Goal: Contribute content: Contribute content

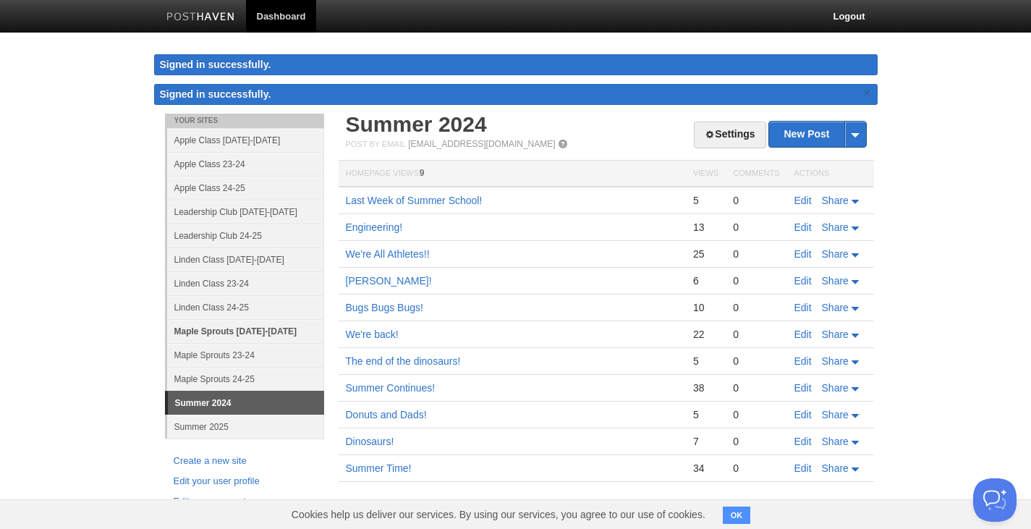
click at [265, 330] on link "Maple Sprouts [DATE]-[DATE]" at bounding box center [245, 331] width 157 height 24
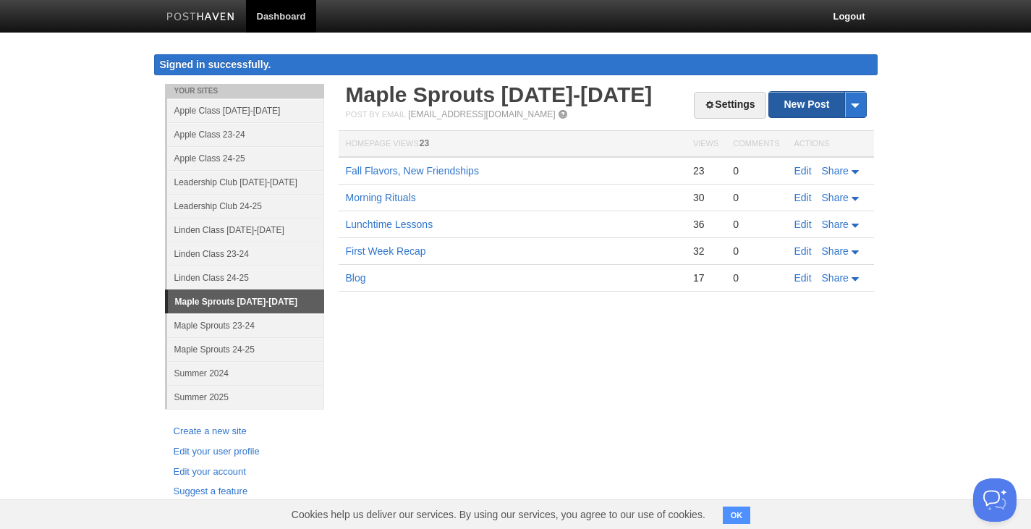
click at [814, 114] on link "New Post" at bounding box center [817, 104] width 96 height 25
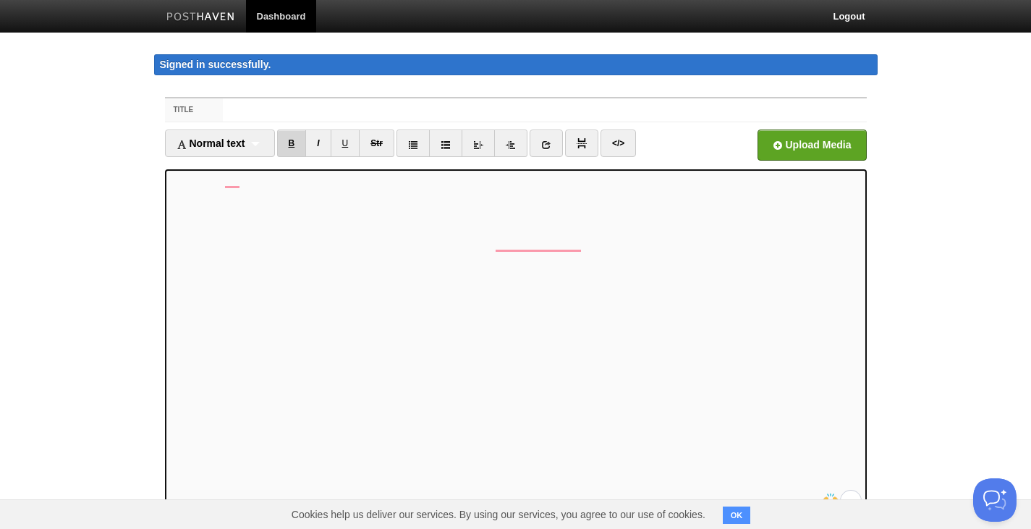
click at [296, 142] on link "B" at bounding box center [292, 144] width 30 height 28
click at [296, 143] on link "B" at bounding box center [292, 144] width 30 height 28
click at [297, 140] on link "B" at bounding box center [292, 144] width 30 height 28
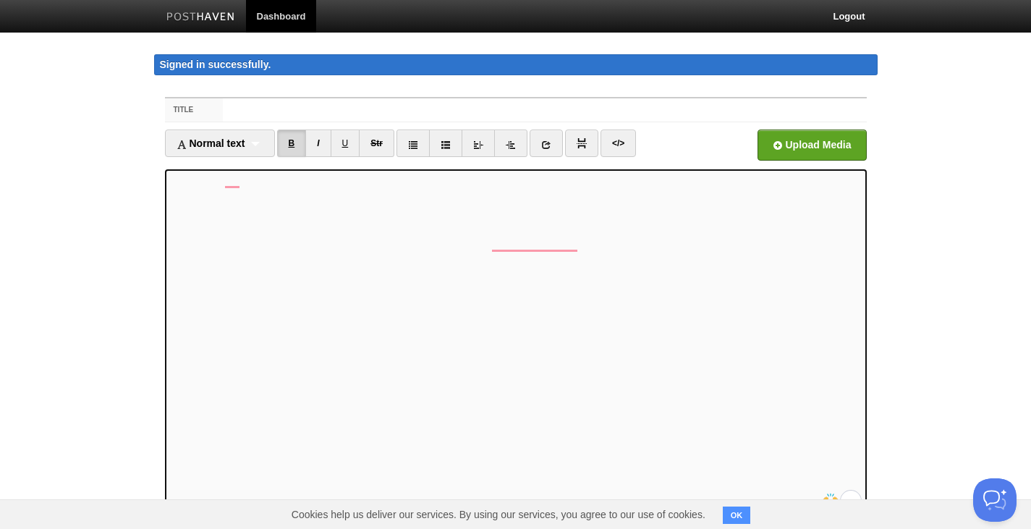
click at [297, 140] on link "B" at bounding box center [292, 144] width 30 height 28
click at [300, 148] on link "B" at bounding box center [292, 144] width 30 height 28
click at [294, 150] on link "B" at bounding box center [292, 144] width 30 height 28
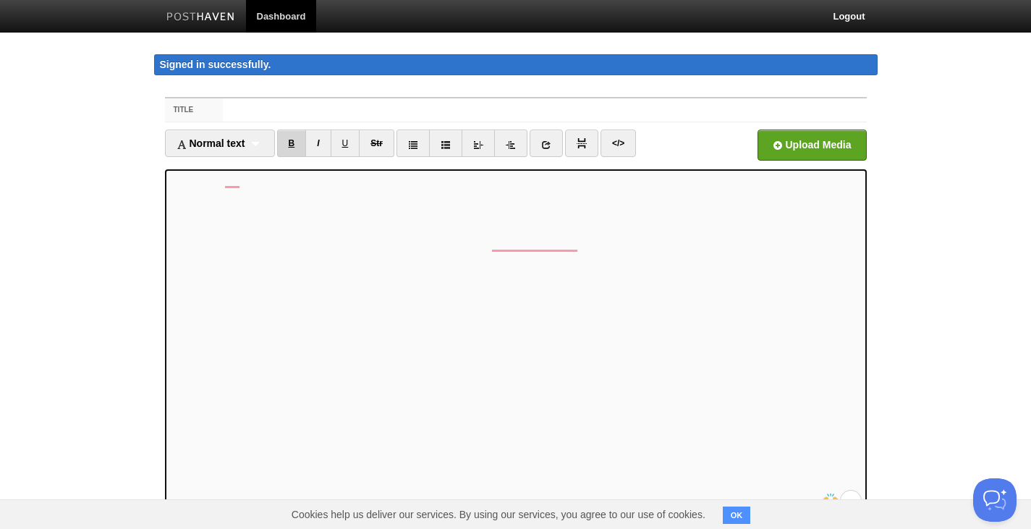
click at [285, 135] on link "B" at bounding box center [292, 144] width 30 height 28
click at [295, 143] on link "B" at bounding box center [292, 144] width 30 height 28
click at [290, 143] on link "B" at bounding box center [292, 144] width 30 height 28
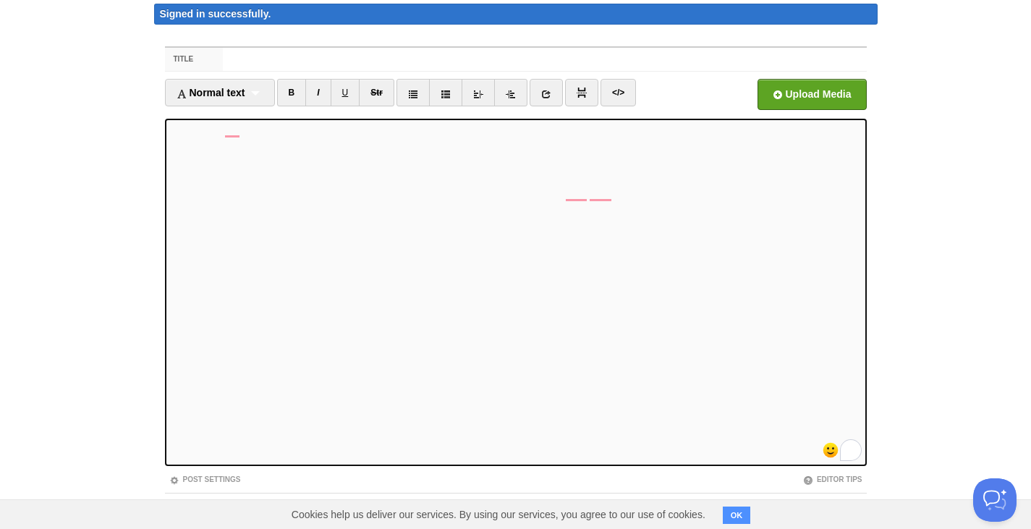
scroll to position [72, 0]
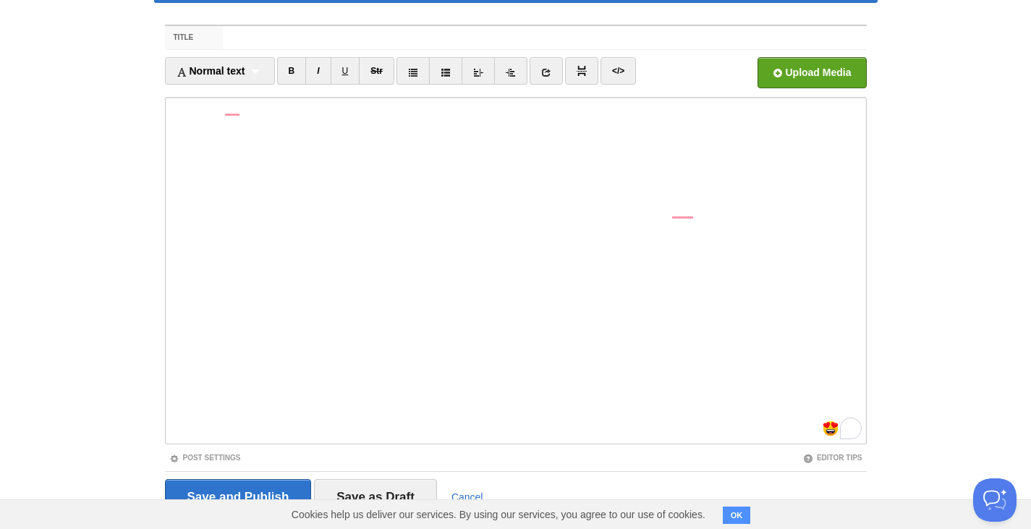
click at [941, 70] on body "Dashboard Logout Signed in successfully. Signed in successfully. × Your Sites A…" at bounding box center [515, 249] width 1031 height 642
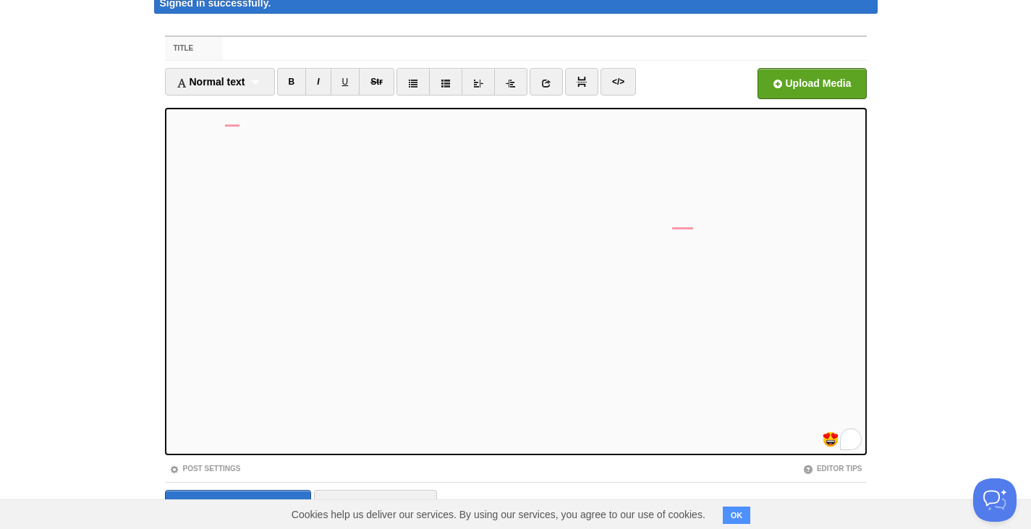
scroll to position [41, 0]
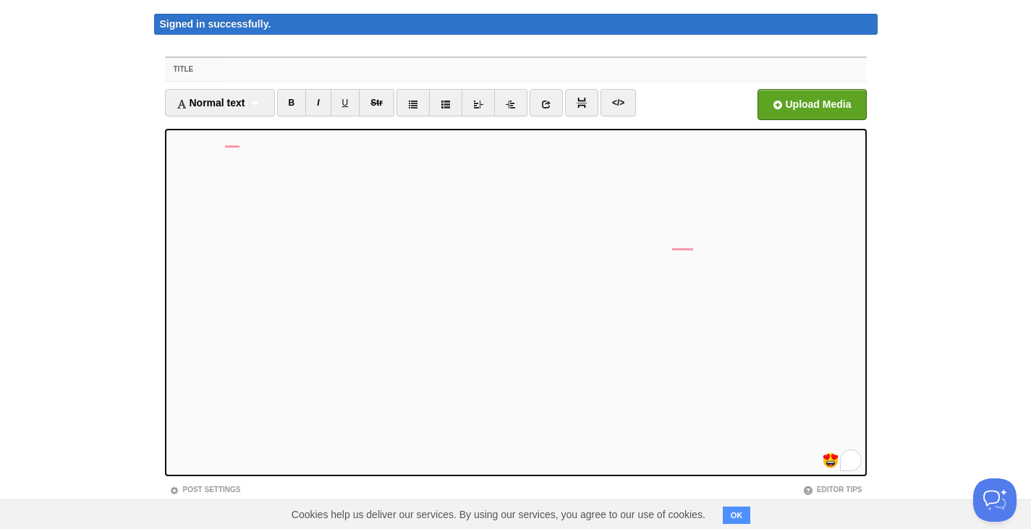
click at [245, 71] on input "Title" at bounding box center [544, 69] width 643 height 23
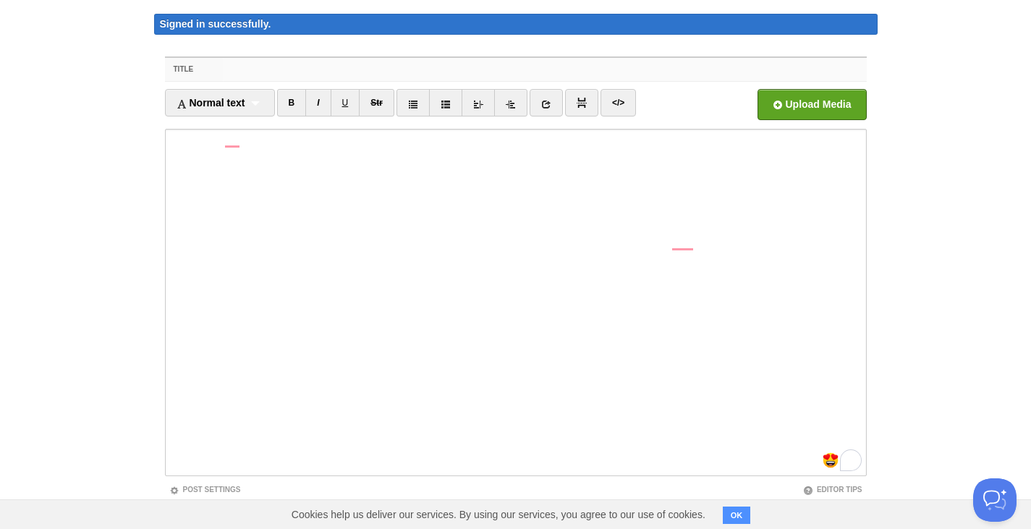
click at [277, 62] on input "Title" at bounding box center [544, 69] width 643 height 23
click at [252, 74] on input "Title" at bounding box center [544, 69] width 643 height 23
click at [282, 69] on input "Title" at bounding box center [544, 69] width 643 height 23
click at [270, 74] on input "Title" at bounding box center [544, 69] width 643 height 23
click at [239, 63] on input "Title" at bounding box center [544, 69] width 643 height 23
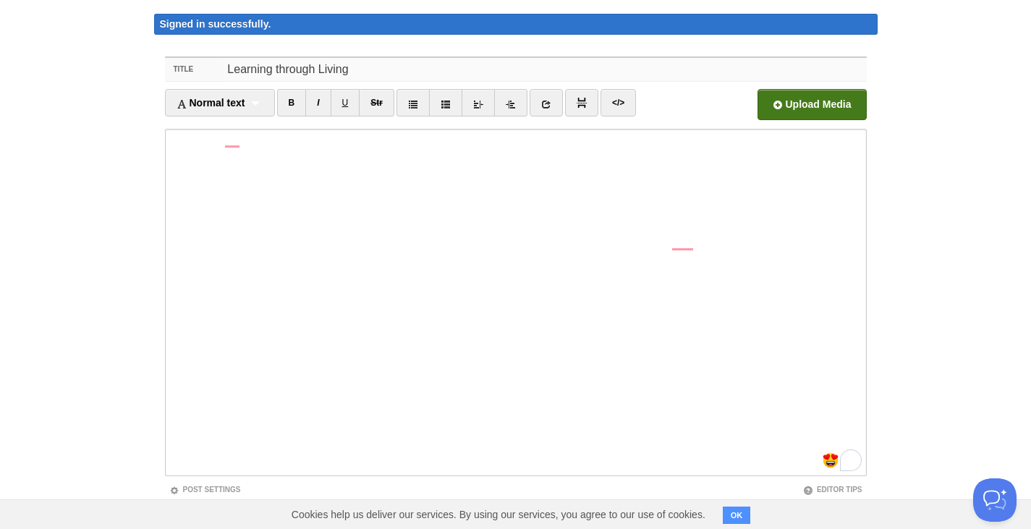
type input "Learning through Living"
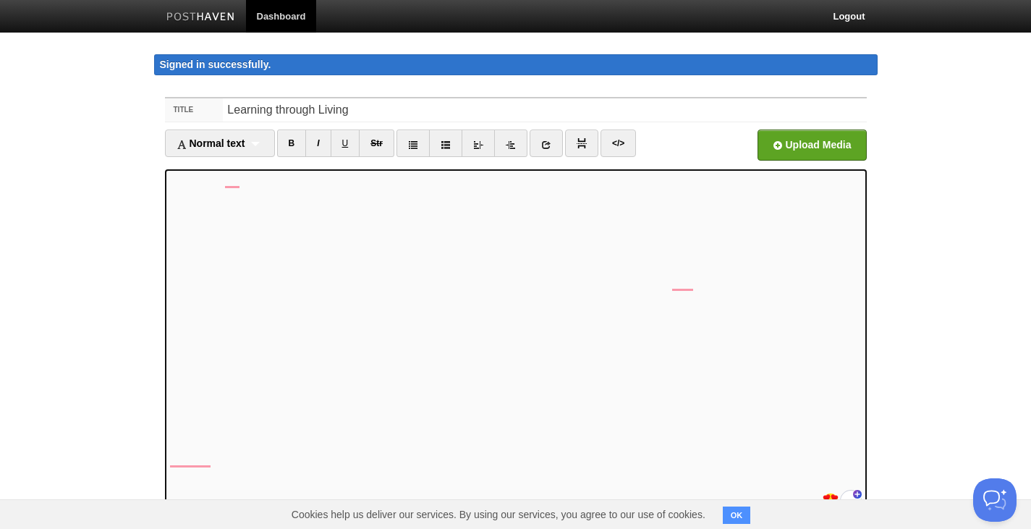
scroll to position [72, 0]
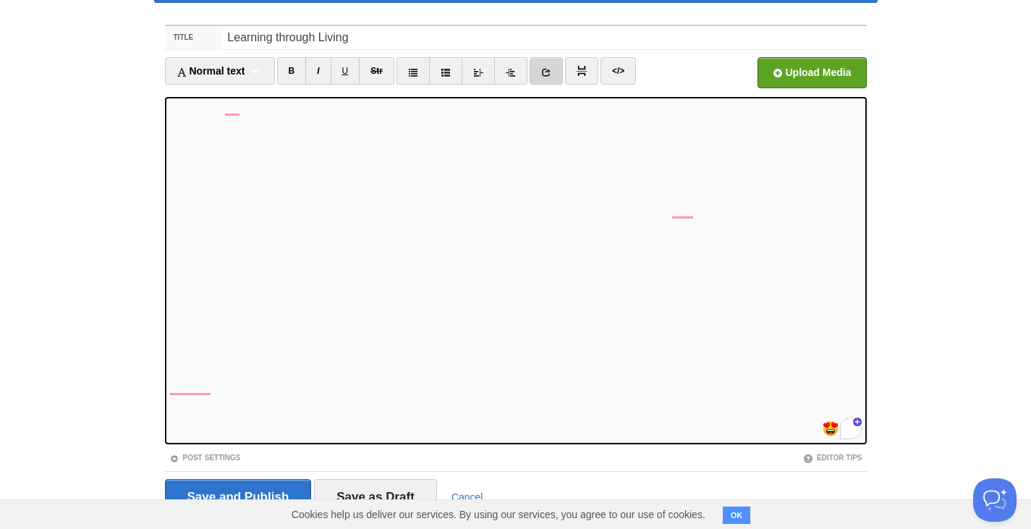
click at [545, 75] on icon at bounding box center [546, 72] width 10 height 10
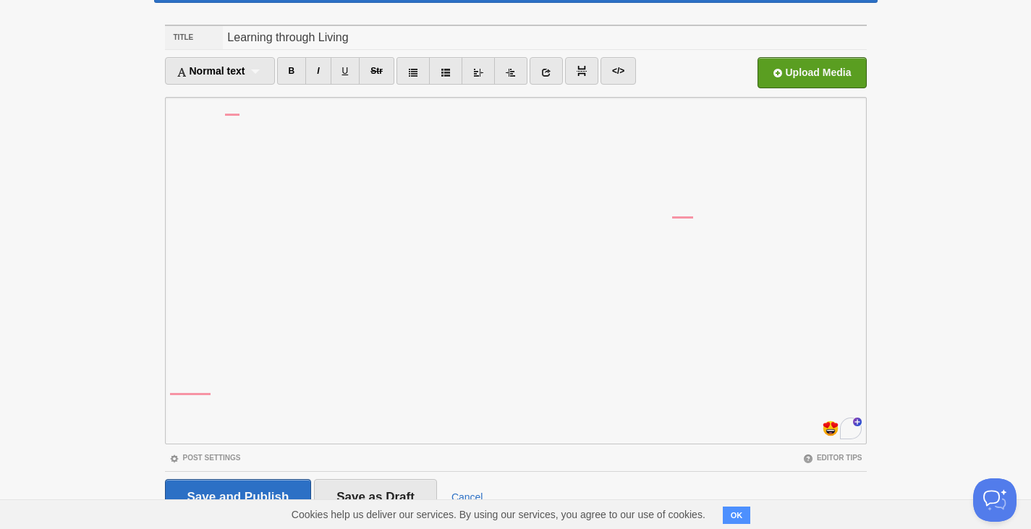
scroll to position [0, 0]
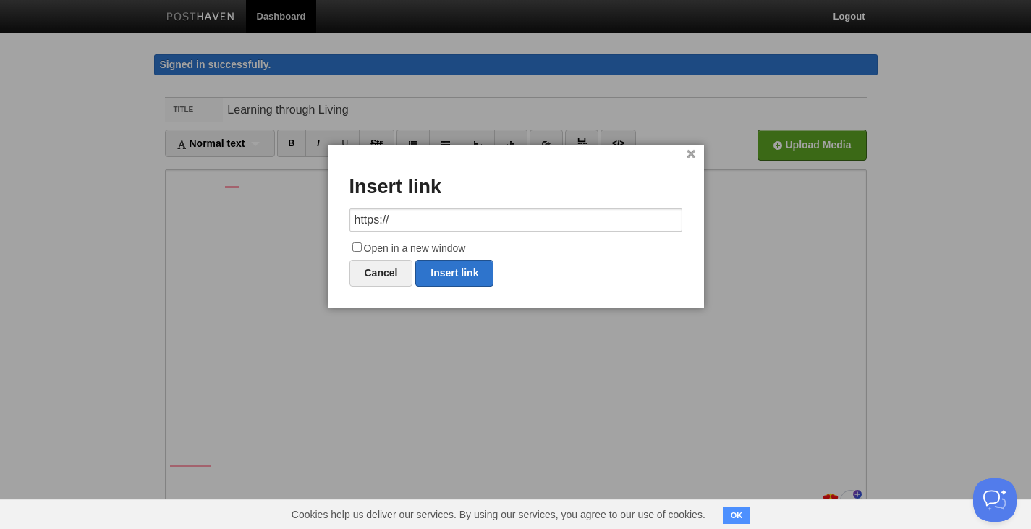
drag, startPoint x: 430, startPoint y: 214, endPoint x: 300, endPoint y: 237, distance: 131.6
click at [300, 235] on body "Dashboard Logout Signed in successfully. Signed in successfully. × Your Sites A…" at bounding box center [515, 321] width 1031 height 642
type input "[URL][DOMAIN_NAME]"
click at [357, 251] on input "Open in a new window" at bounding box center [357, 246] width 9 height 9
checkbox input "true"
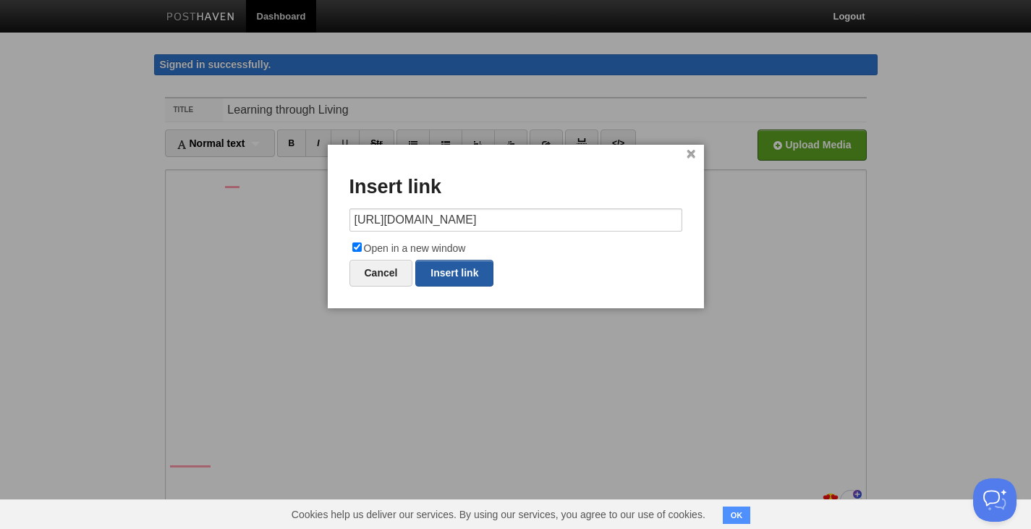
click at [453, 266] on link "Insert link" at bounding box center [454, 273] width 78 height 27
type input "https://"
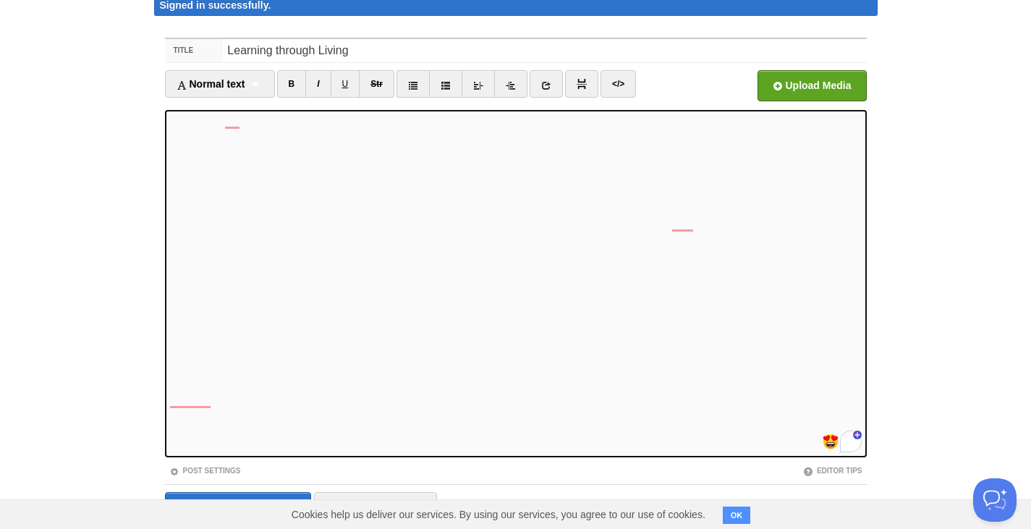
scroll to position [113, 0]
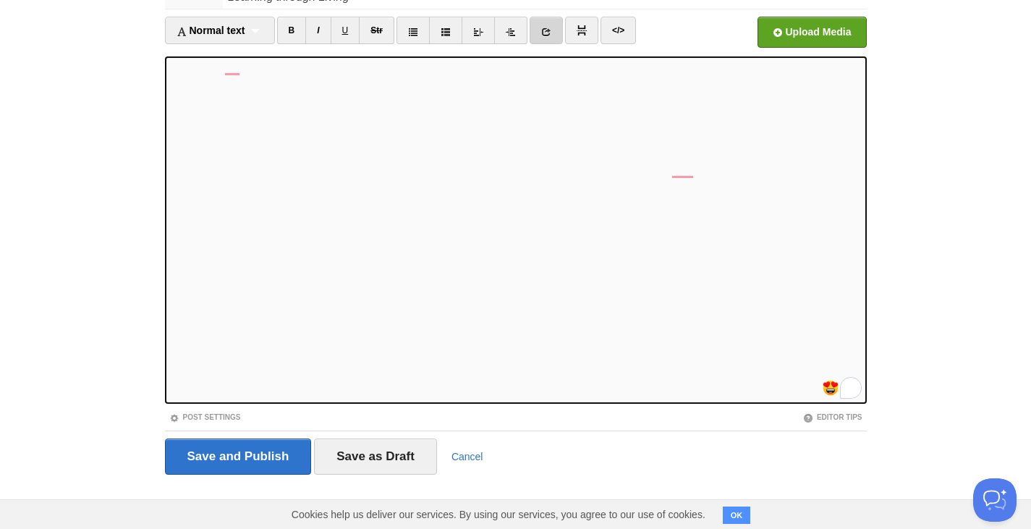
click at [552, 29] on icon at bounding box center [546, 32] width 10 height 10
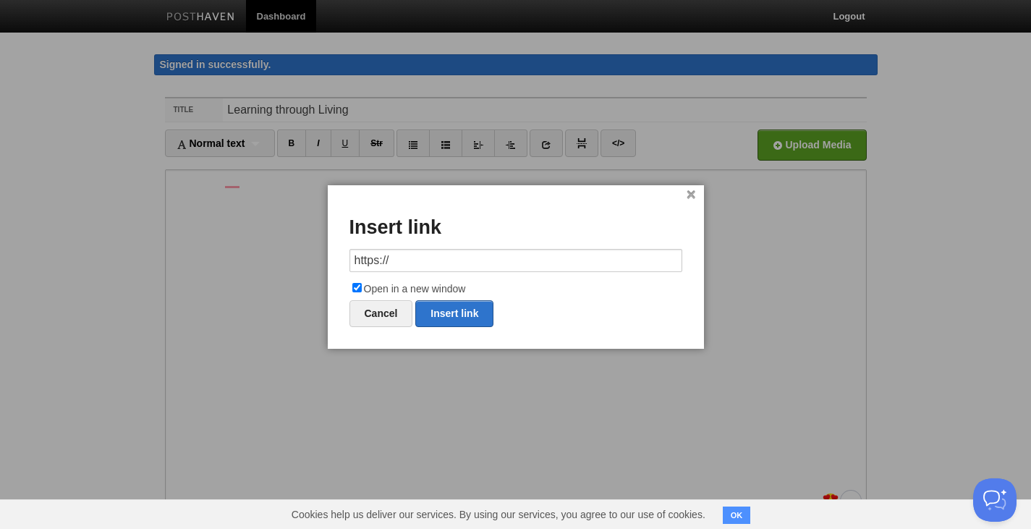
drag, startPoint x: 401, startPoint y: 266, endPoint x: 306, endPoint y: 242, distance: 97.8
click at [306, 242] on body "Dashboard Logout Signed in successfully. Signed in successfully. × Your Sites A…" at bounding box center [515, 321] width 1031 height 642
click at [444, 320] on link "Insert link" at bounding box center [454, 313] width 78 height 27
type input "https://"
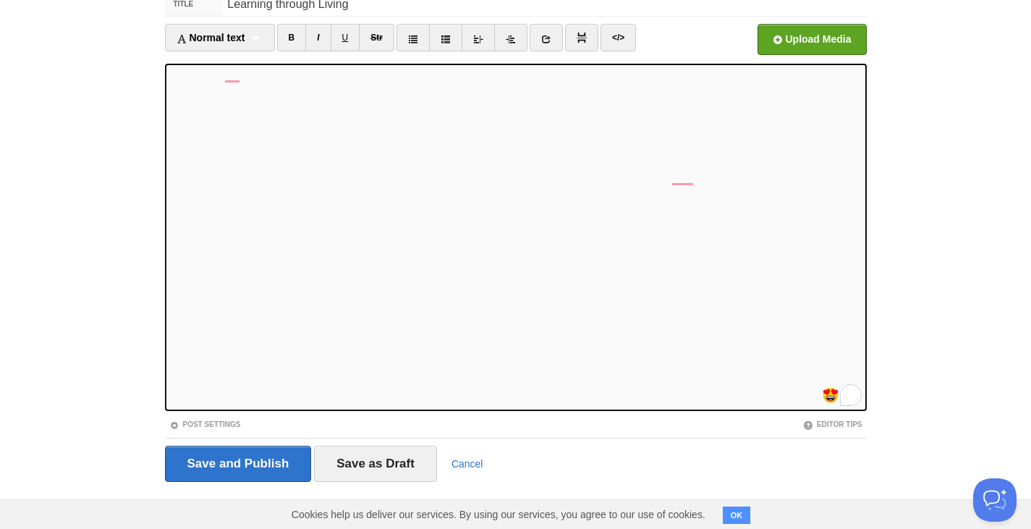
scroll to position [113, 0]
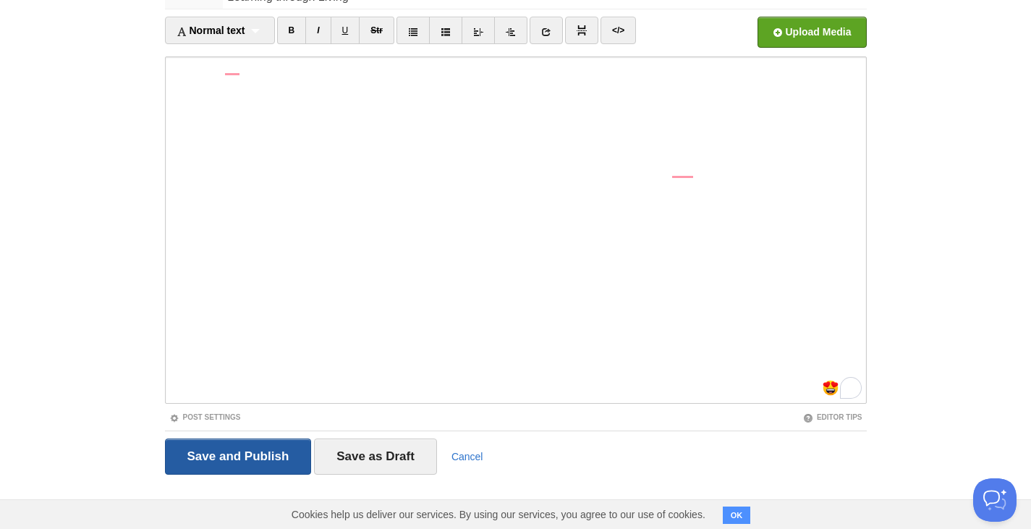
click at [225, 452] on input "Save and Publish" at bounding box center [238, 457] width 147 height 36
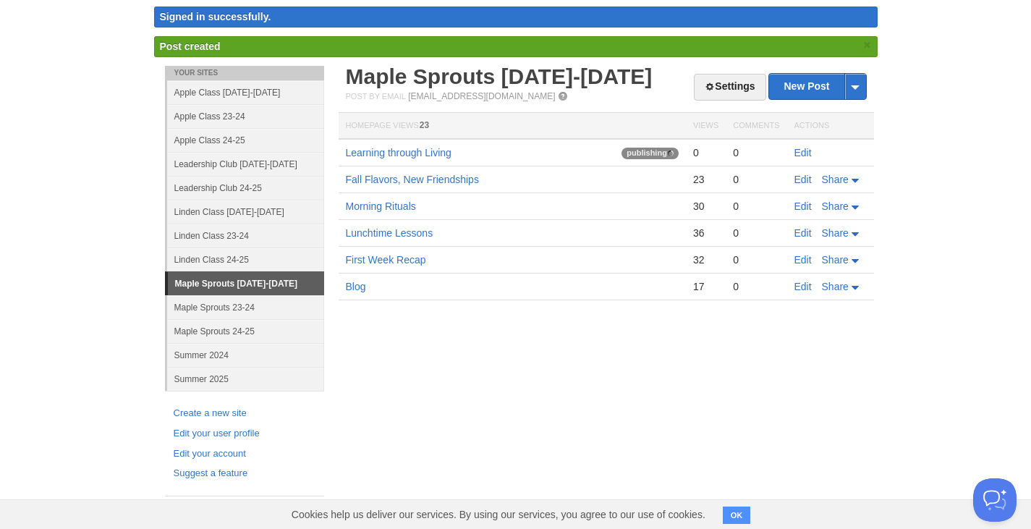
scroll to position [48, 0]
click at [402, 235] on link "Lunchtime Lessons" at bounding box center [390, 233] width 88 height 12
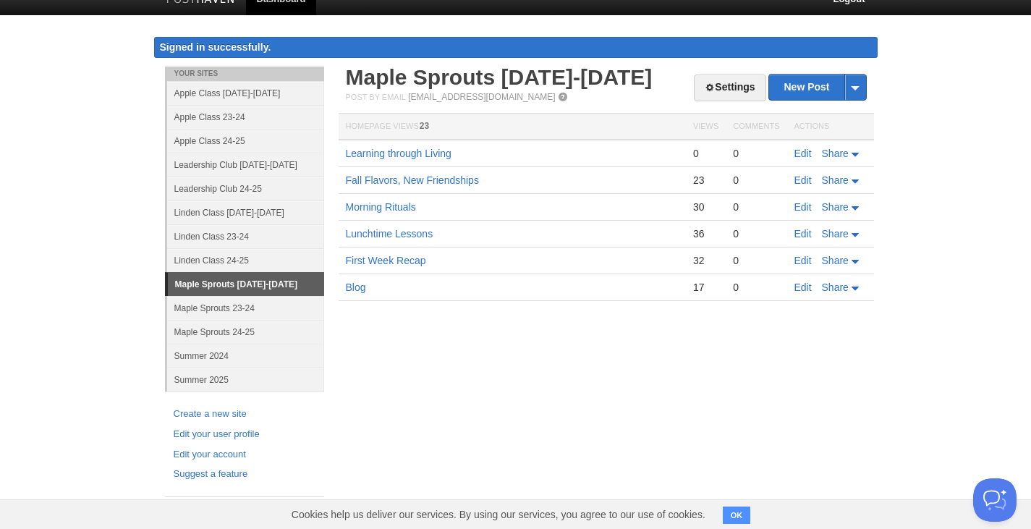
scroll to position [0, 0]
